Goal: Task Accomplishment & Management: Manage account settings

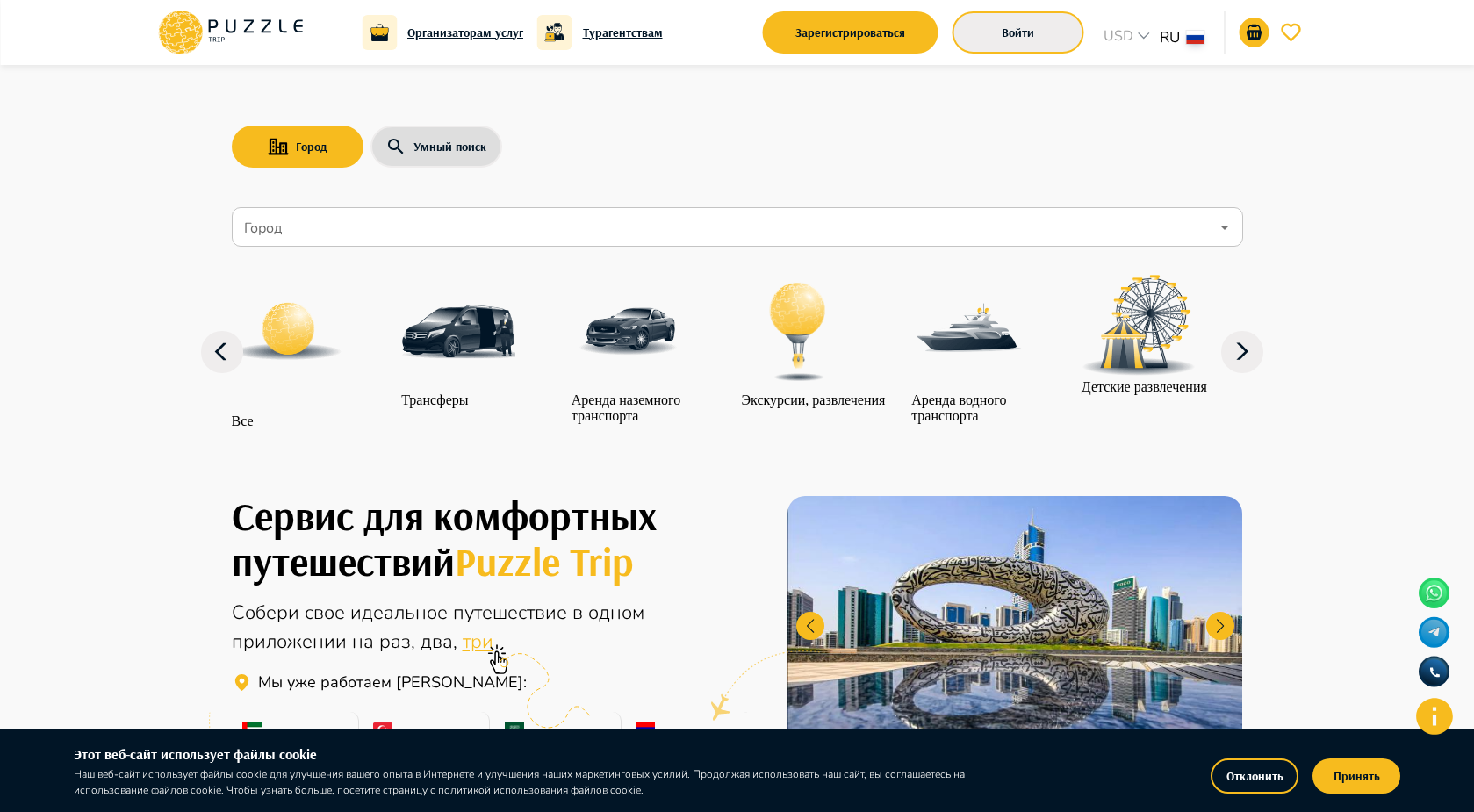
click at [1011, 37] on button "Войти" at bounding box center [1018, 33] width 132 height 43
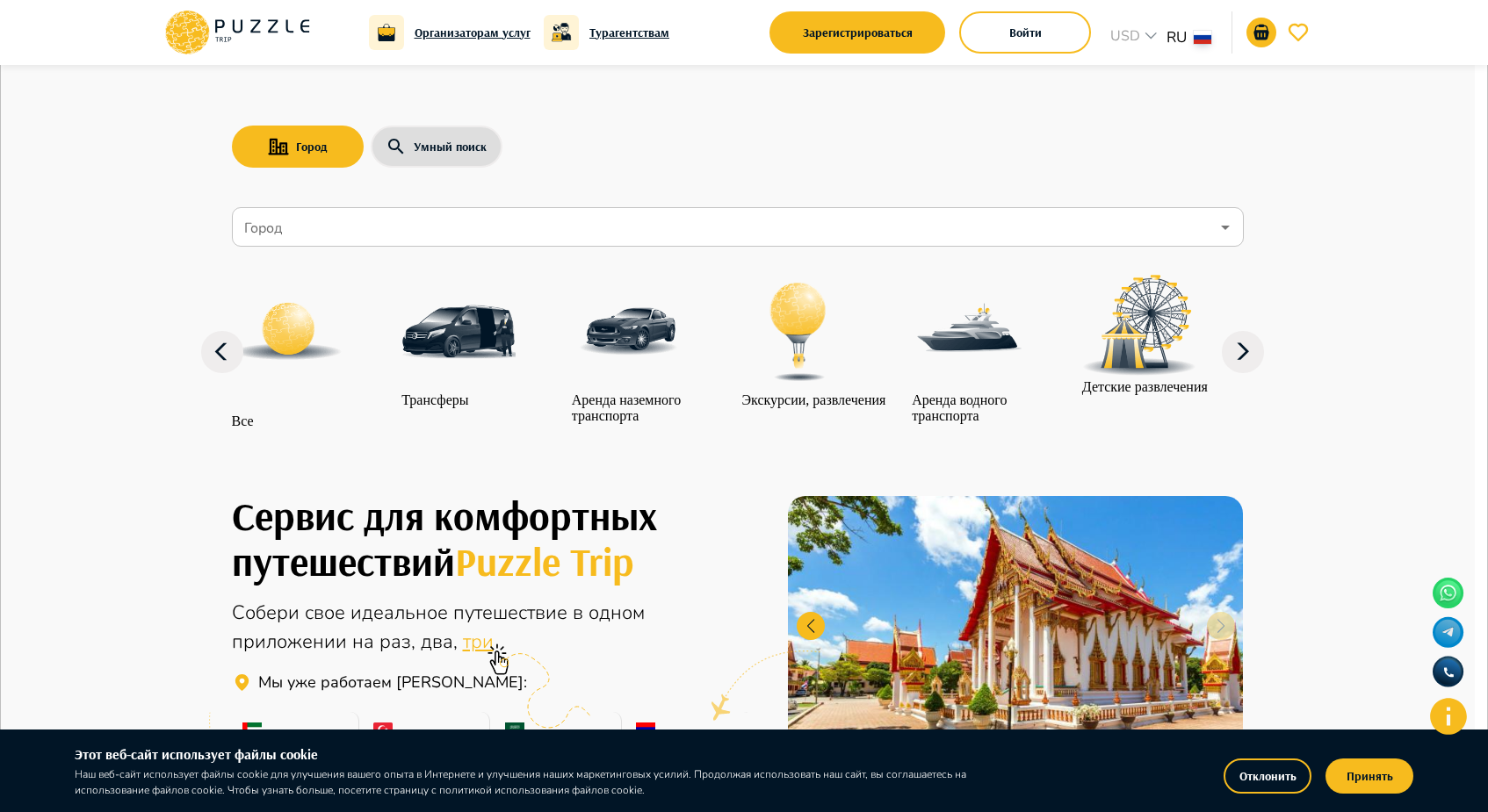
type input "**********"
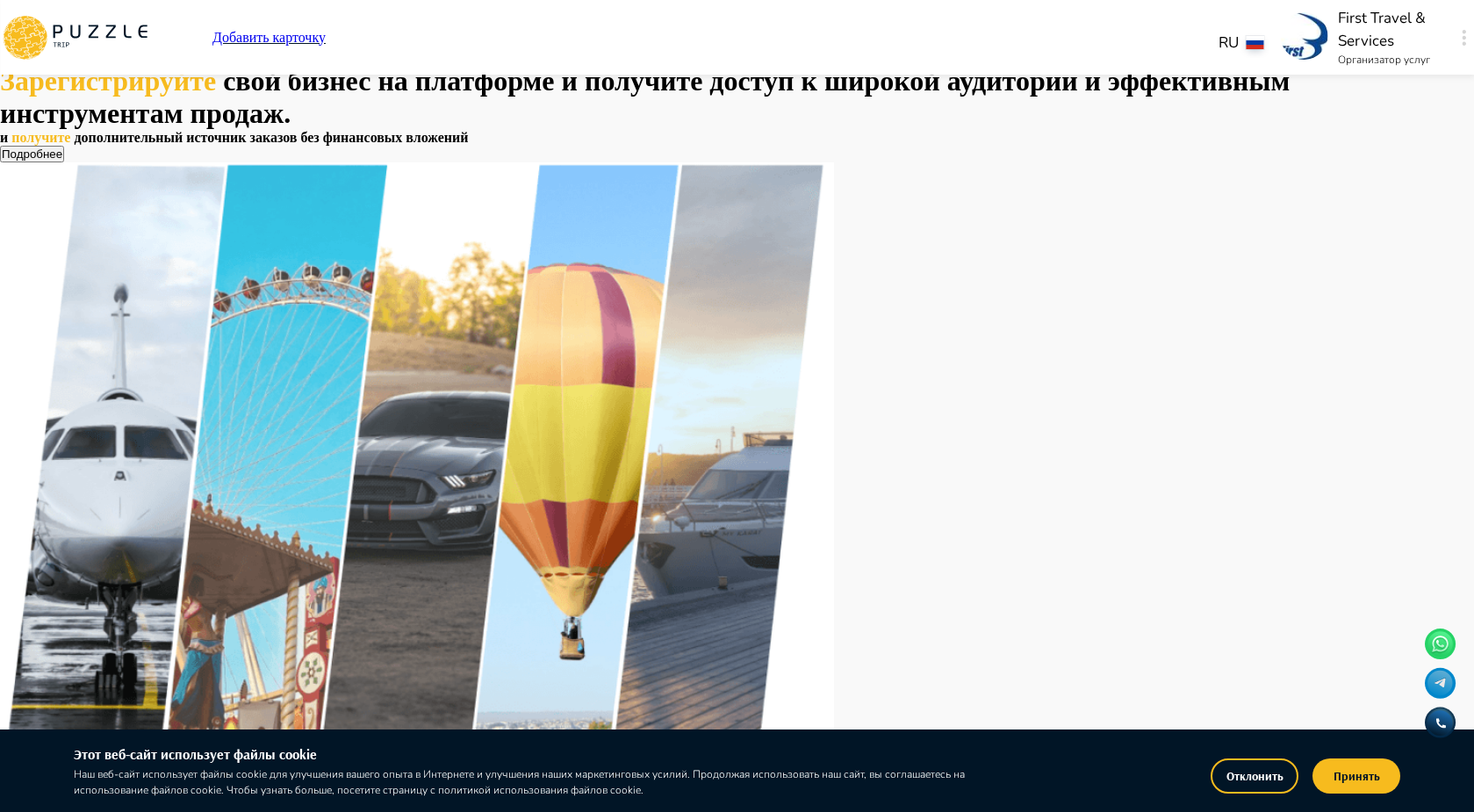
click at [1280, 43] on img at bounding box center [1304, 36] width 47 height 47
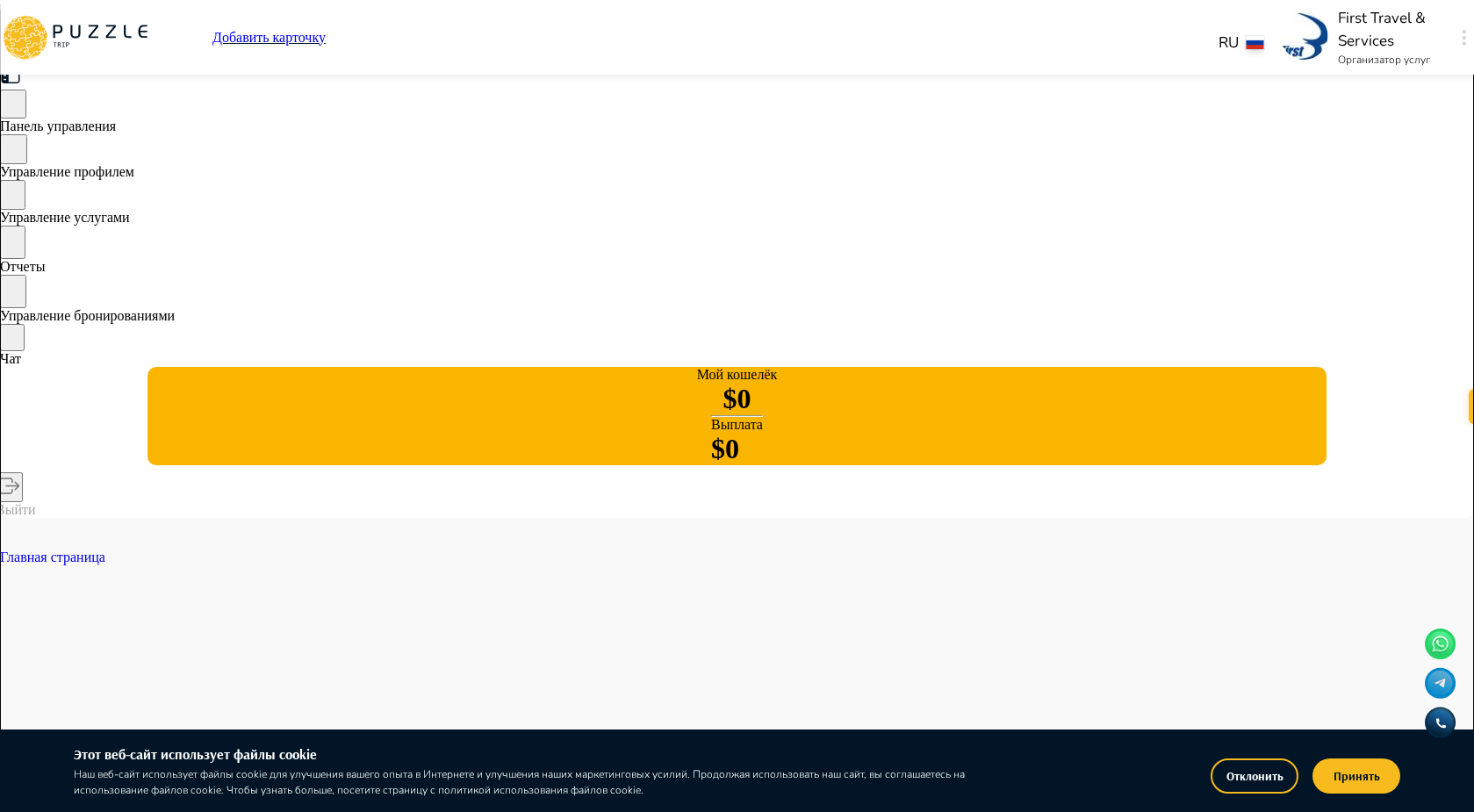
type textarea "*"
click at [130, 223] on span "Управление услугами" at bounding box center [65, 217] width 130 height 15
click at [1372, 779] on button "Принять" at bounding box center [1356, 776] width 88 height 35
